Goal: Register for event/course: Sign up to attend an event or enroll in a course

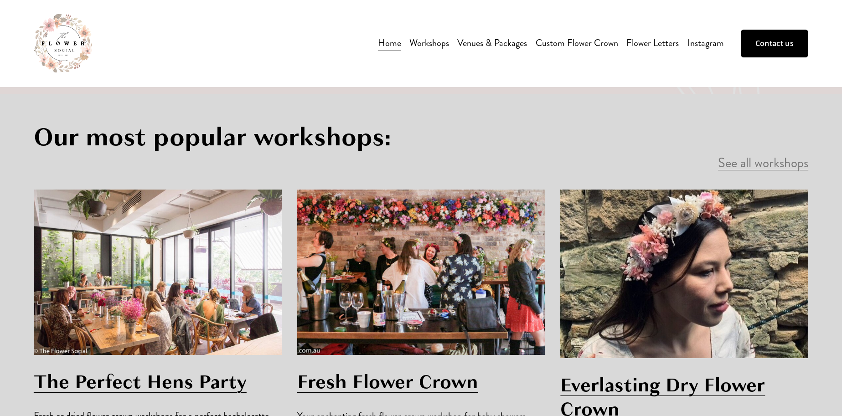
scroll to position [563, 0]
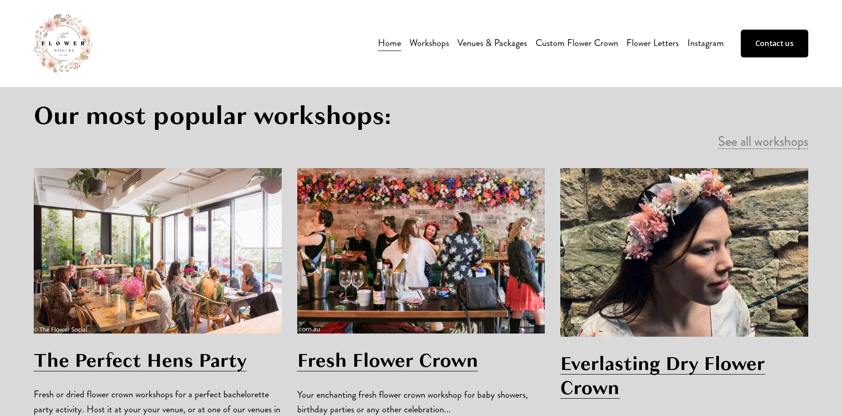
click at [21, 215] on div "Our most popular workshops: See all workshops The Perfect Hens Party Fresh or d…" at bounding box center [421, 309] width 842 height 474
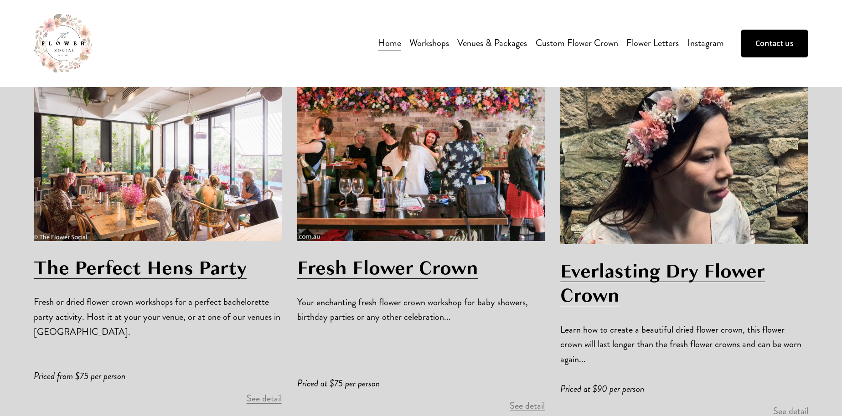
scroll to position [660, 0]
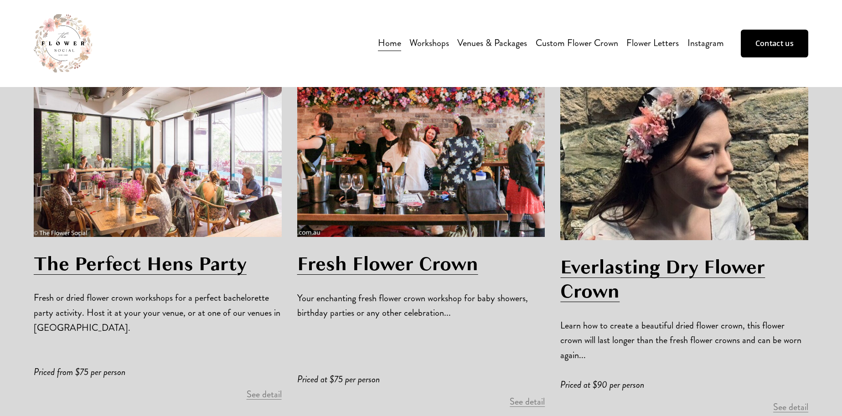
click at [259, 388] on link "See detail" at bounding box center [264, 394] width 35 height 13
click at [525, 395] on link "See detail" at bounding box center [526, 401] width 35 height 13
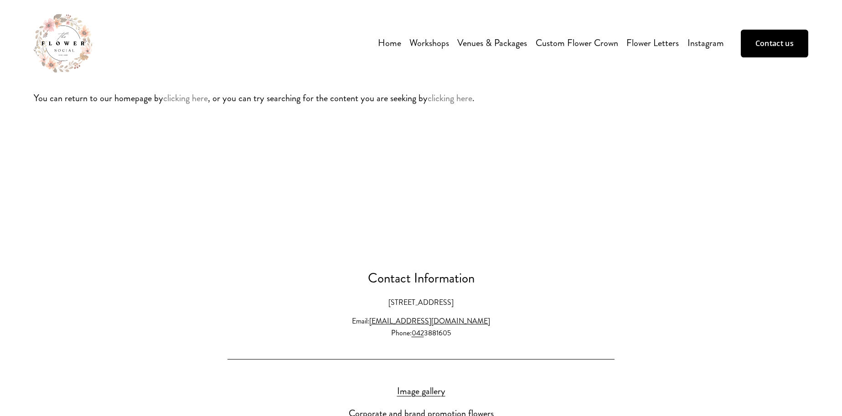
scroll to position [103, 0]
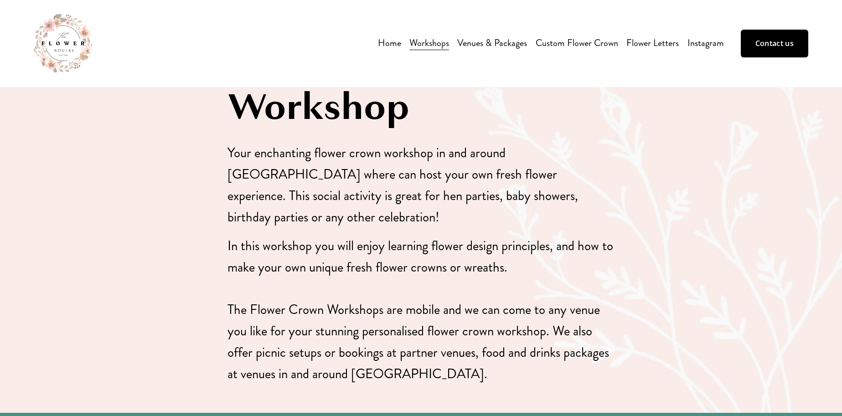
scroll to position [405, 0]
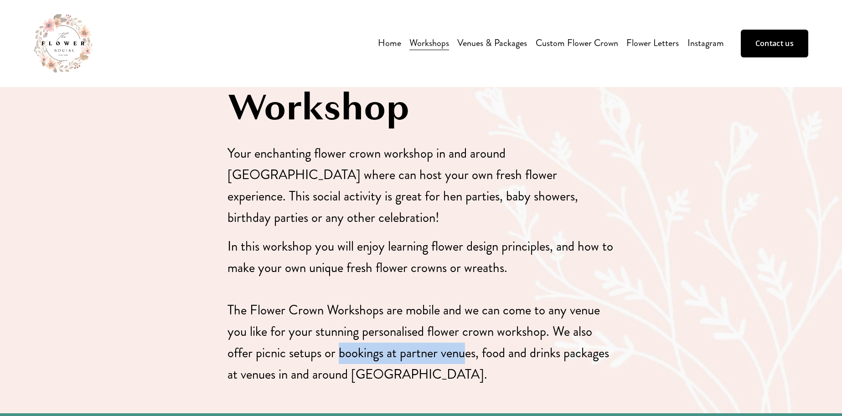
drag, startPoint x: 342, startPoint y: 335, endPoint x: 470, endPoint y: 333, distance: 128.1
click at [470, 333] on p "In this workshop you will enjoy learning flower design principles, and how to m…" at bounding box center [420, 310] width 387 height 149
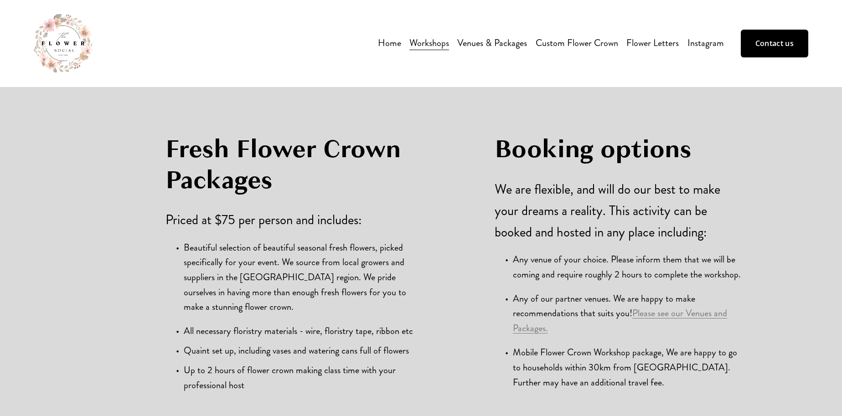
scroll to position [1367, 0]
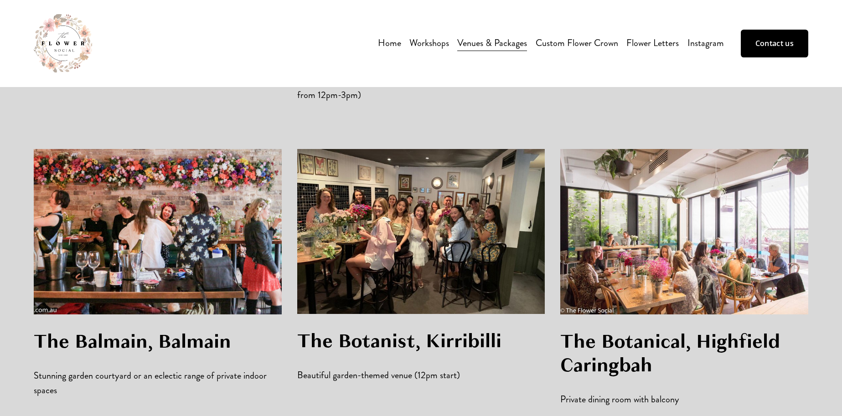
scroll to position [1032, 0]
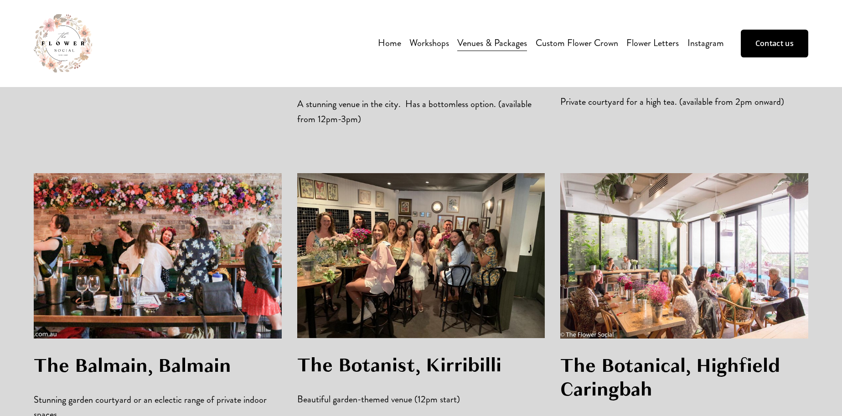
click at [27, 212] on div at bounding box center [157, 255] width 263 height 181
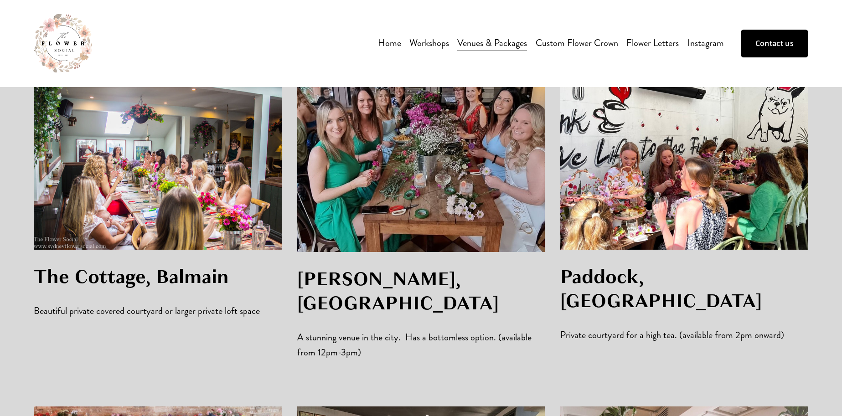
scroll to position [792, 0]
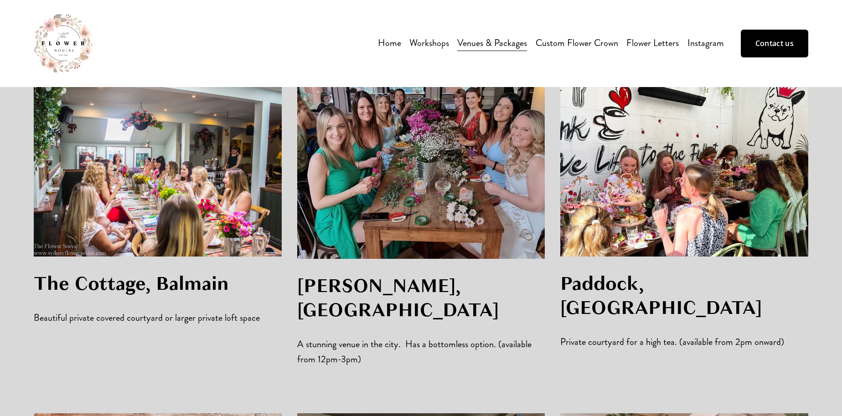
click at [220, 59] on div "Home Workshops All workshops" at bounding box center [379, 43] width 690 height 58
click at [214, 199] on div at bounding box center [158, 170] width 248 height 174
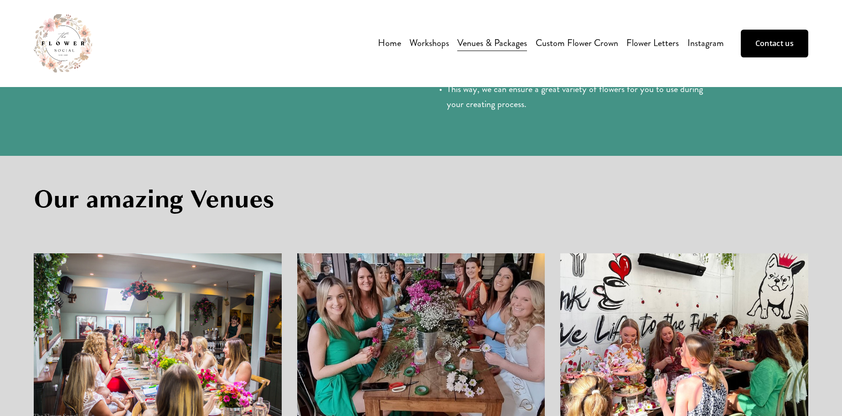
scroll to position [0, 0]
